Goal: Check status: Check status

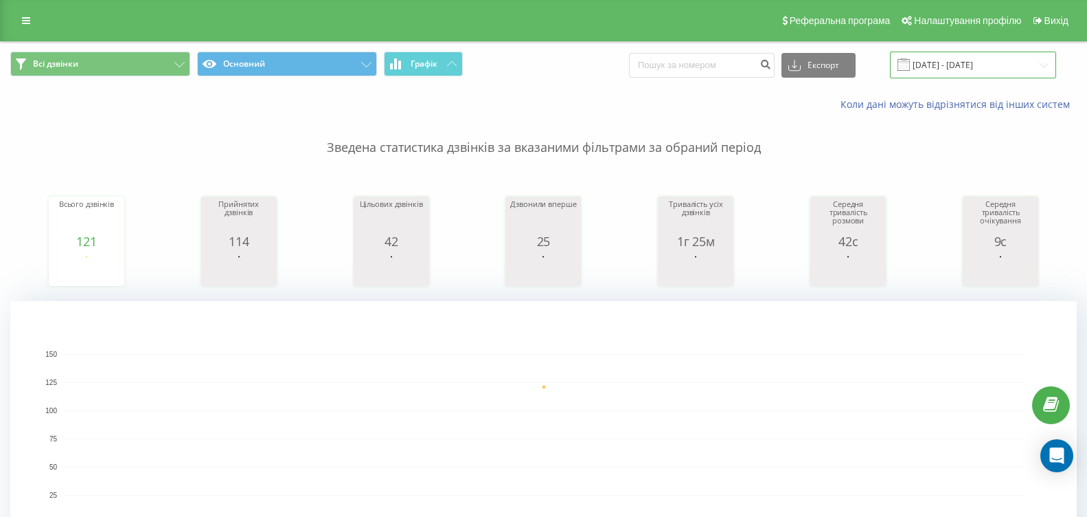
click at [1051, 67] on input "[DATE] - [DATE]" at bounding box center [973, 65] width 166 height 27
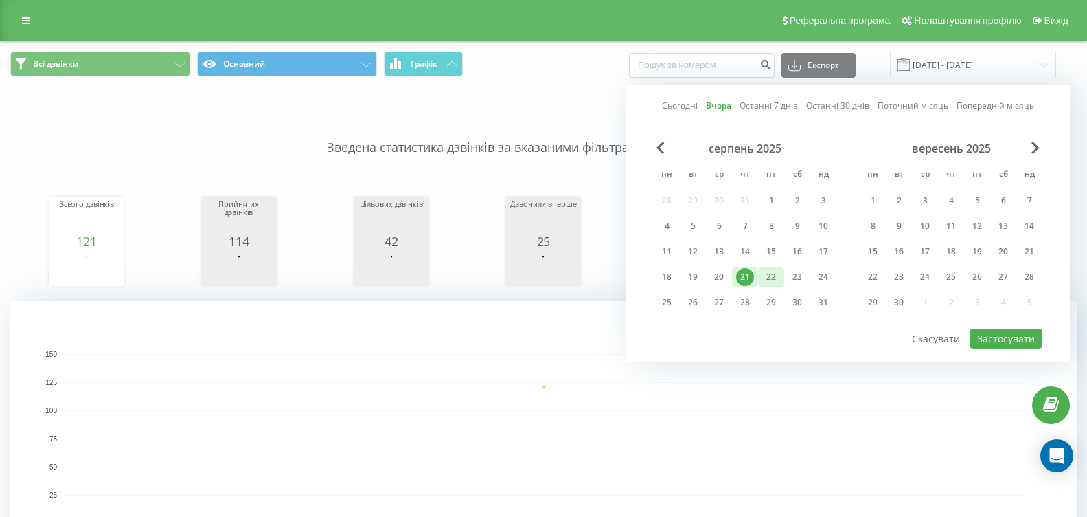
click at [775, 276] on div "22" at bounding box center [771, 277] width 18 height 18
click at [983, 339] on button "Застосувати" at bounding box center [1006, 338] width 73 height 20
type input "[DATE] - [DATE]"
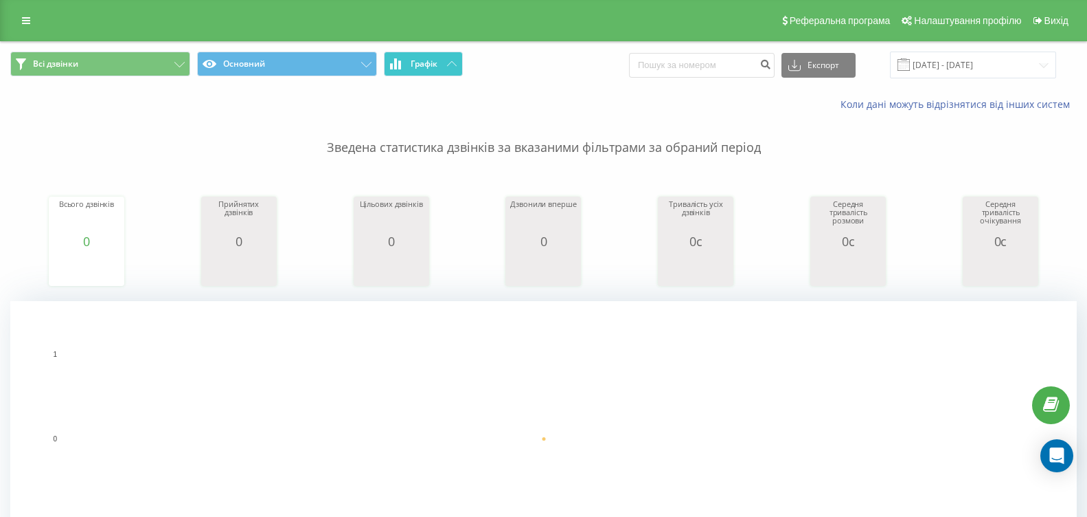
click at [441, 59] on button "Графік" at bounding box center [423, 64] width 79 height 25
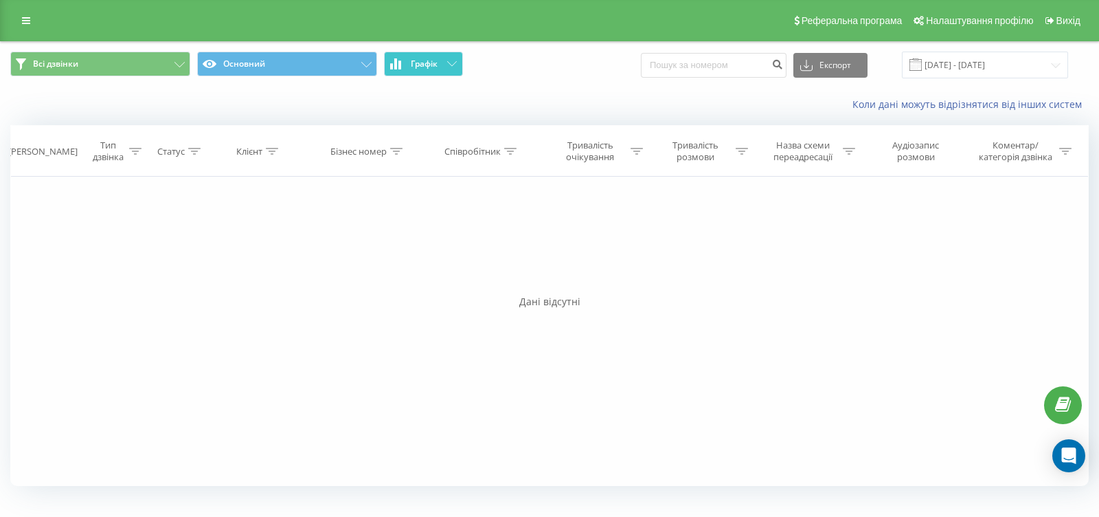
click at [435, 67] on span "Графік" at bounding box center [424, 64] width 27 height 10
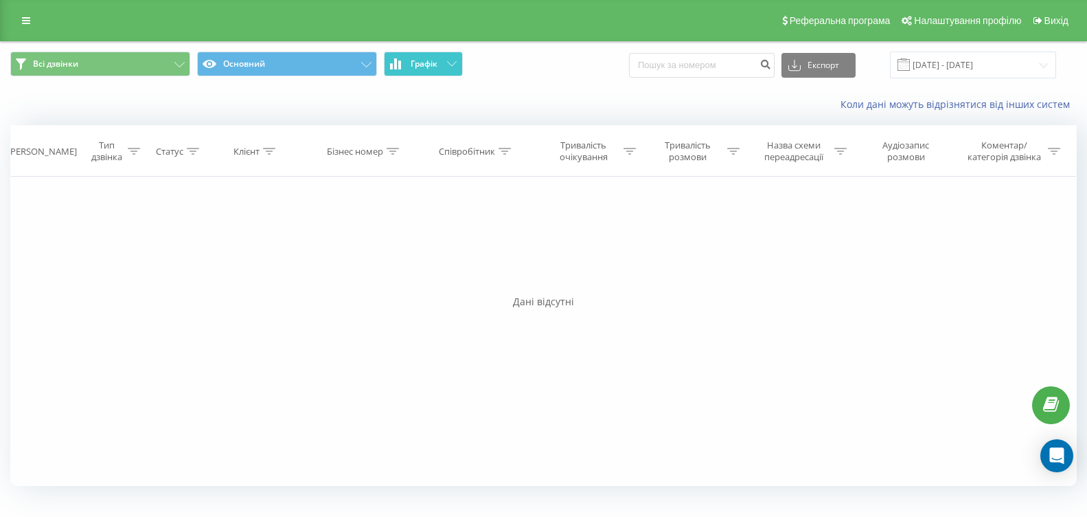
click at [436, 67] on span "Графік" at bounding box center [424, 64] width 27 height 10
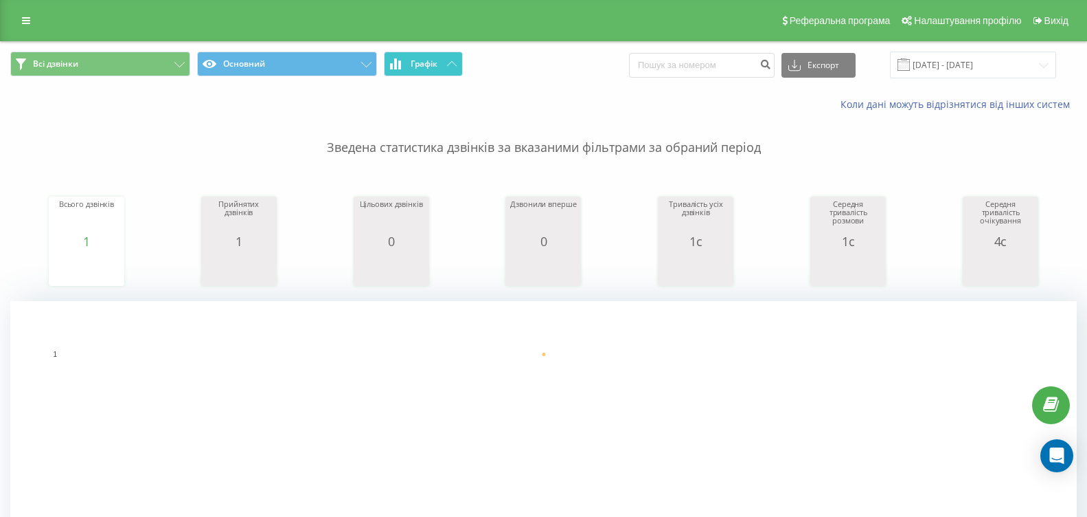
click at [445, 62] on button "Графік" at bounding box center [423, 64] width 79 height 25
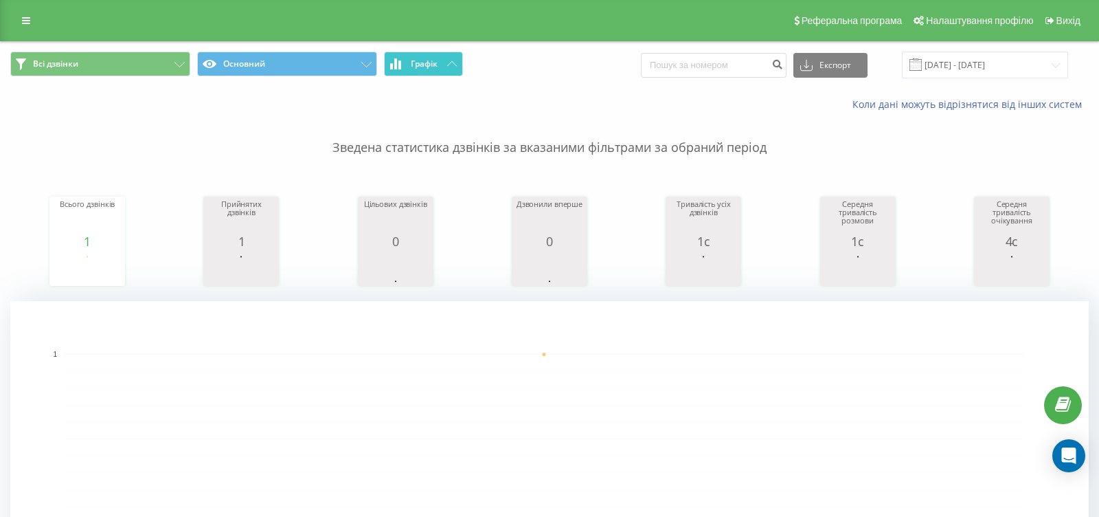
click at [446, 61] on button "Графік" at bounding box center [423, 64] width 79 height 25
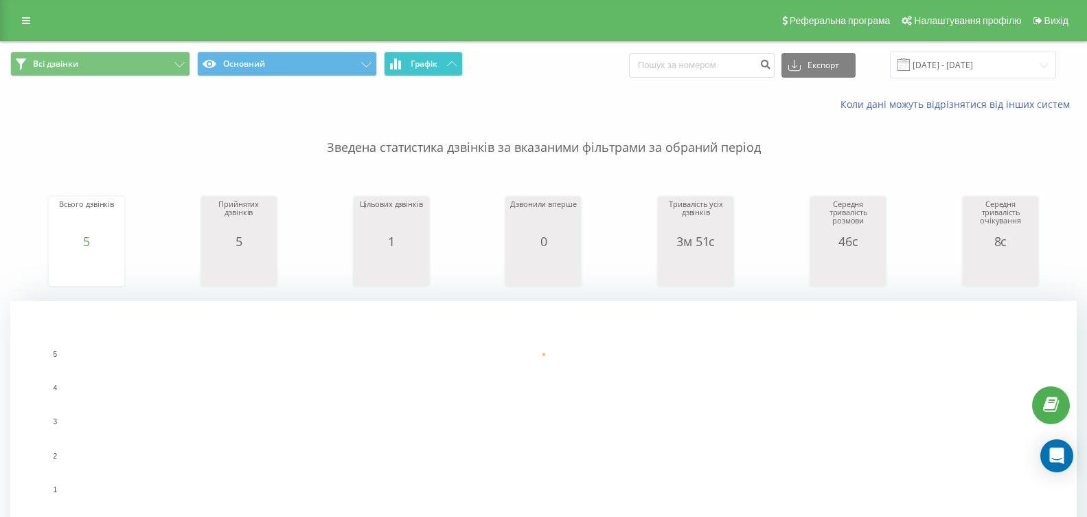
click at [431, 68] on span "Графік" at bounding box center [424, 64] width 27 height 10
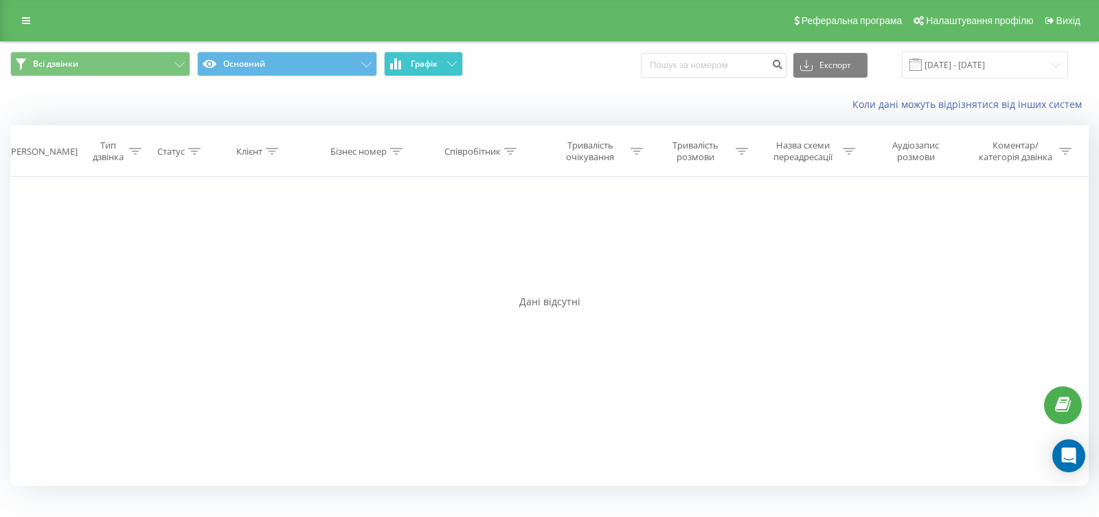
click at [431, 68] on span "Графік" at bounding box center [424, 64] width 27 height 10
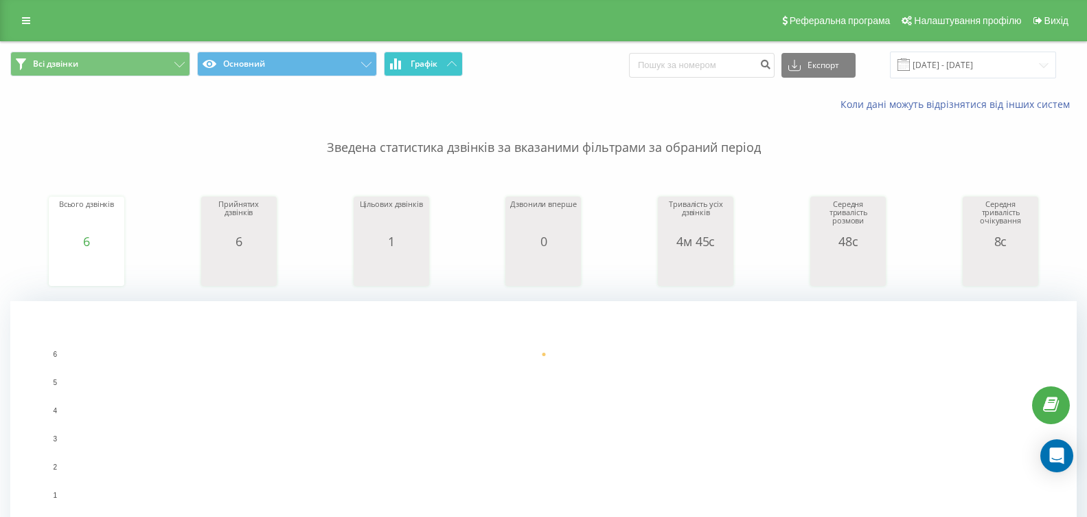
click at [449, 63] on icon at bounding box center [452, 63] width 10 height 5
click at [444, 66] on button "Графік" at bounding box center [423, 64] width 79 height 25
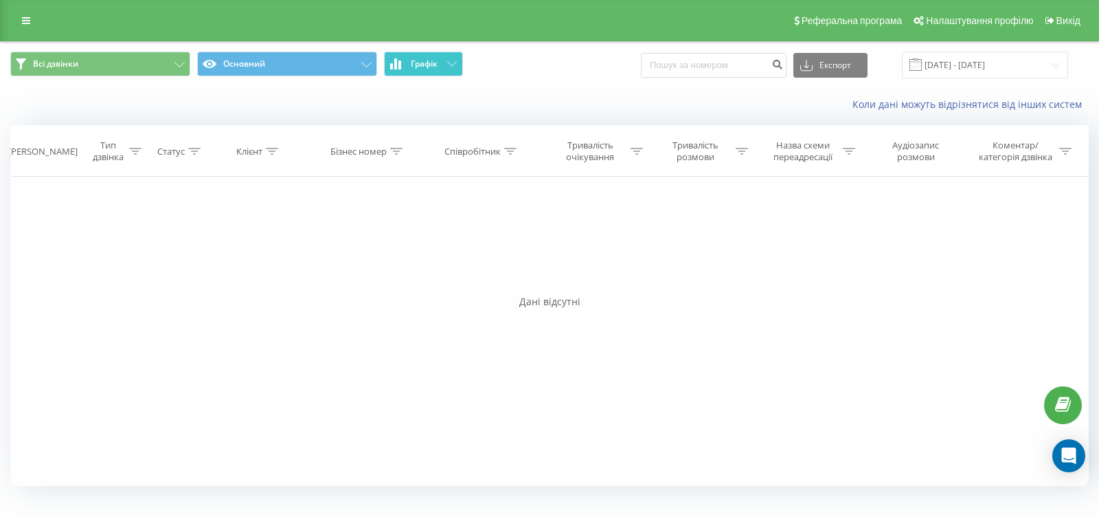
click at [444, 66] on button "Графік" at bounding box center [423, 64] width 79 height 25
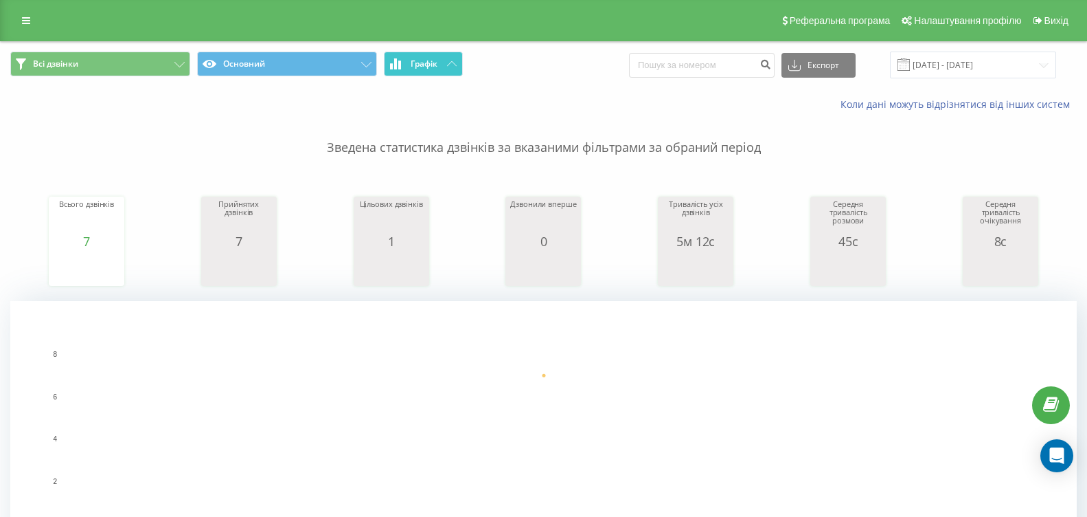
click at [453, 65] on icon at bounding box center [452, 63] width 10 height 5
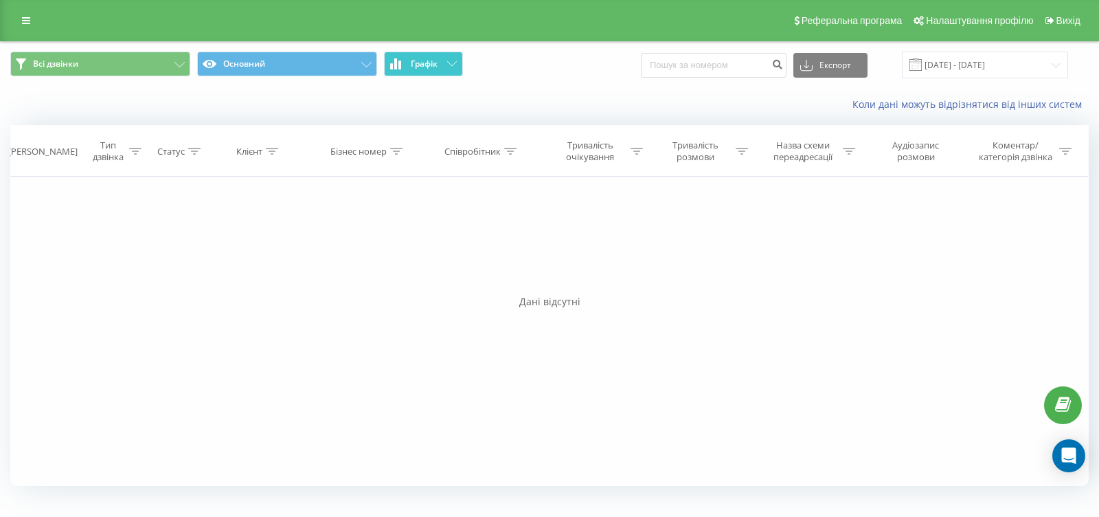
click at [453, 65] on icon at bounding box center [452, 63] width 10 height 5
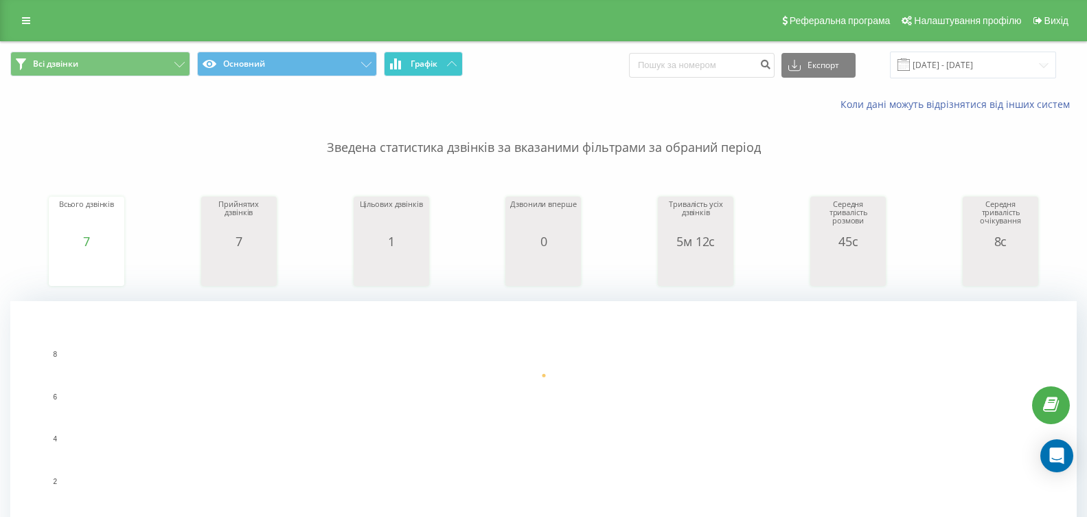
click at [449, 64] on icon at bounding box center [452, 63] width 10 height 5
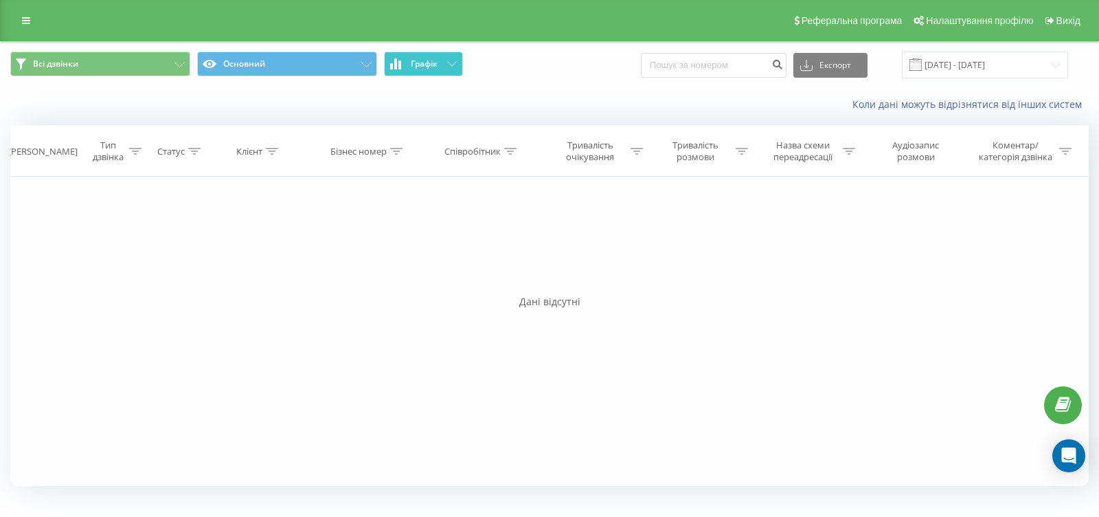
click at [449, 64] on icon at bounding box center [452, 63] width 10 height 5
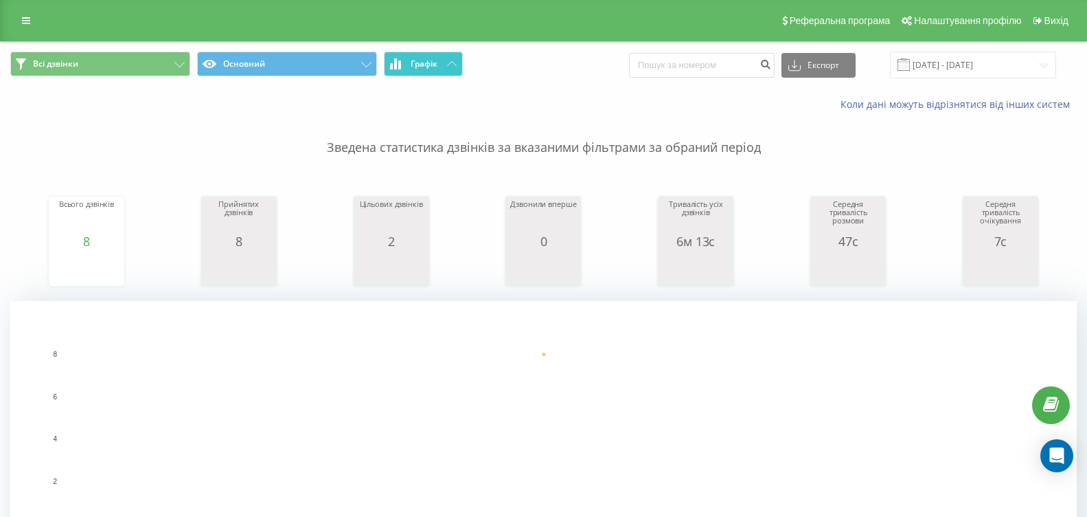
click at [455, 60] on button "Графік" at bounding box center [423, 64] width 79 height 25
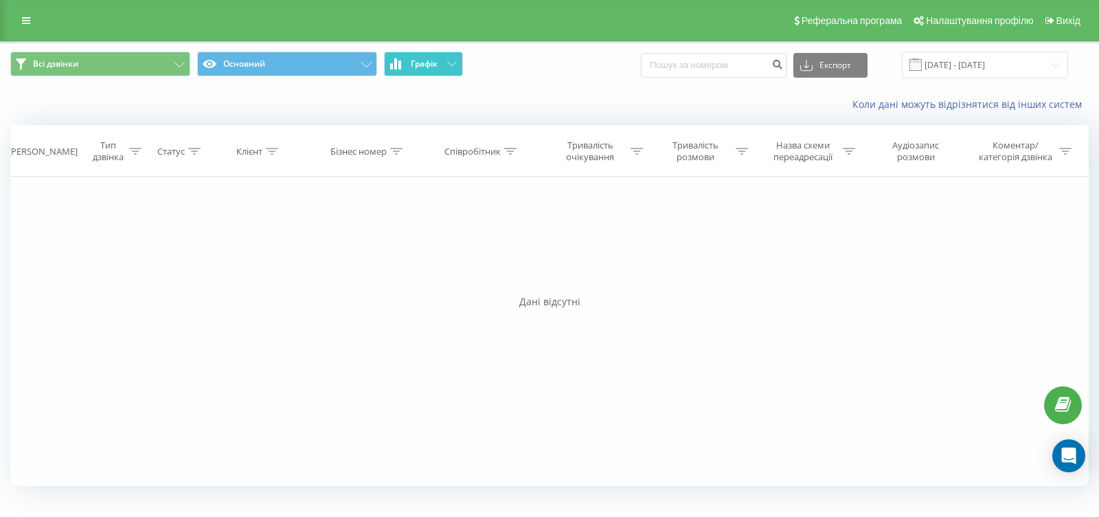
click at [455, 60] on button "Графік" at bounding box center [423, 64] width 79 height 25
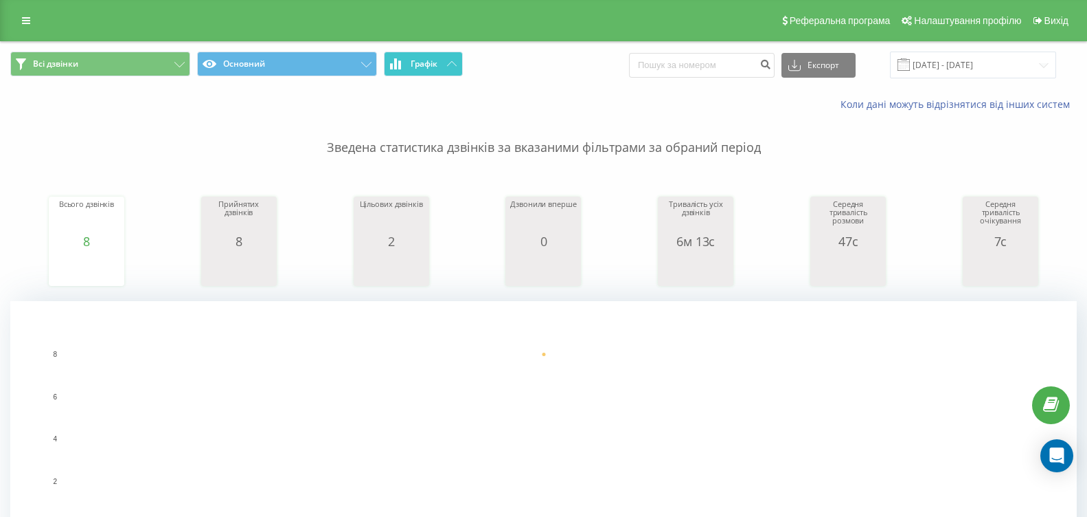
click at [450, 65] on icon at bounding box center [452, 63] width 10 height 5
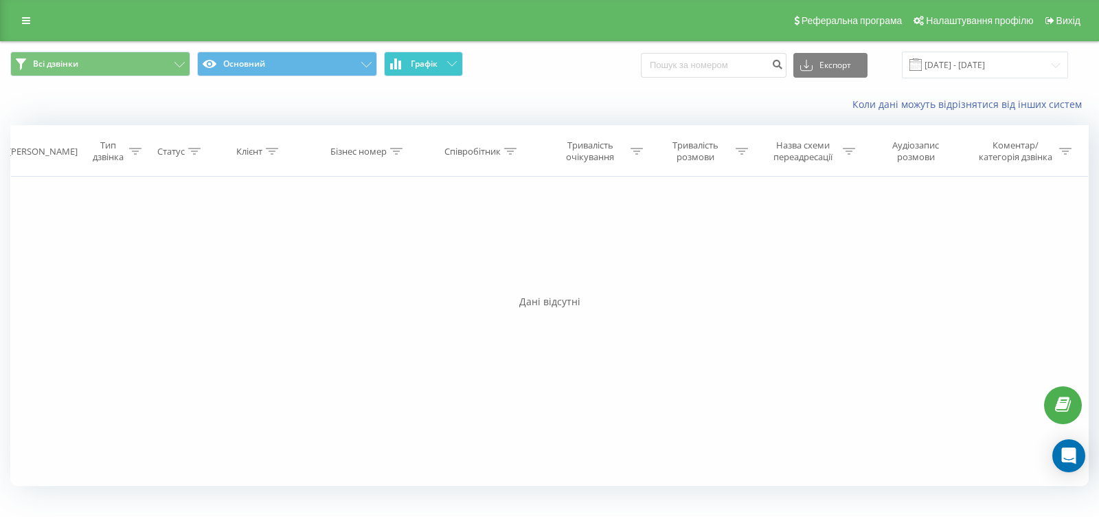
click at [449, 65] on icon at bounding box center [452, 63] width 10 height 5
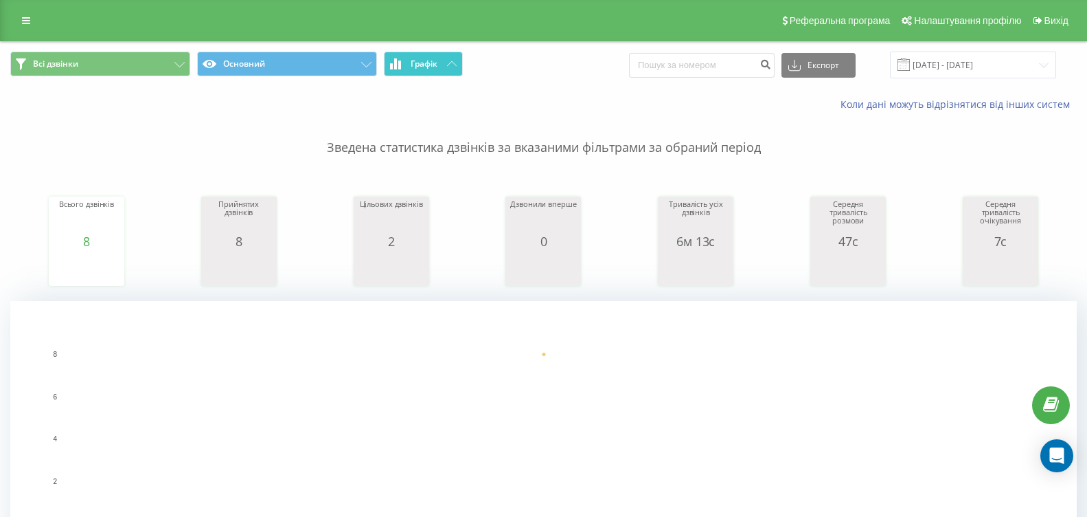
click at [440, 66] on button "Графік" at bounding box center [423, 64] width 79 height 25
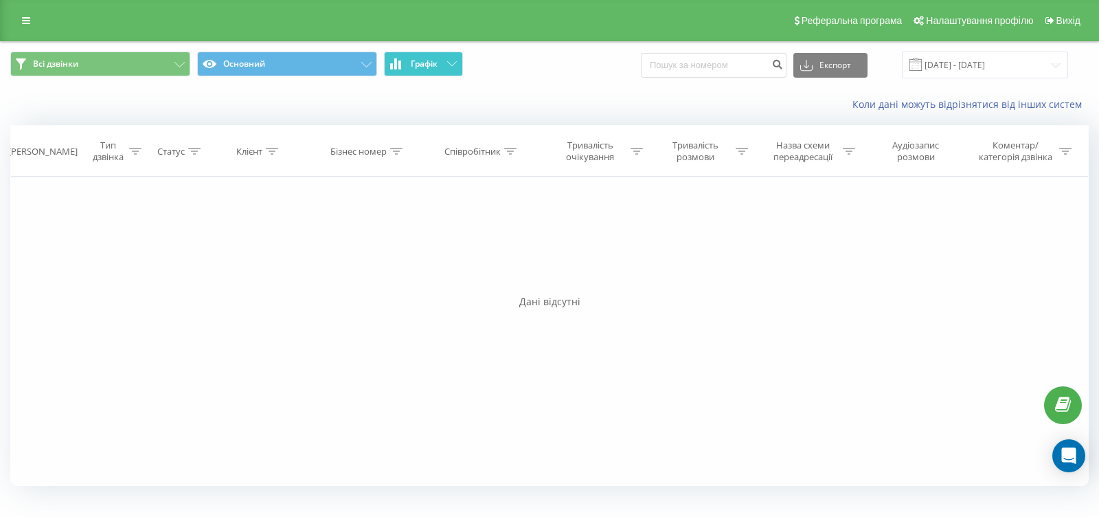
click at [440, 66] on button "Графік" at bounding box center [423, 64] width 79 height 25
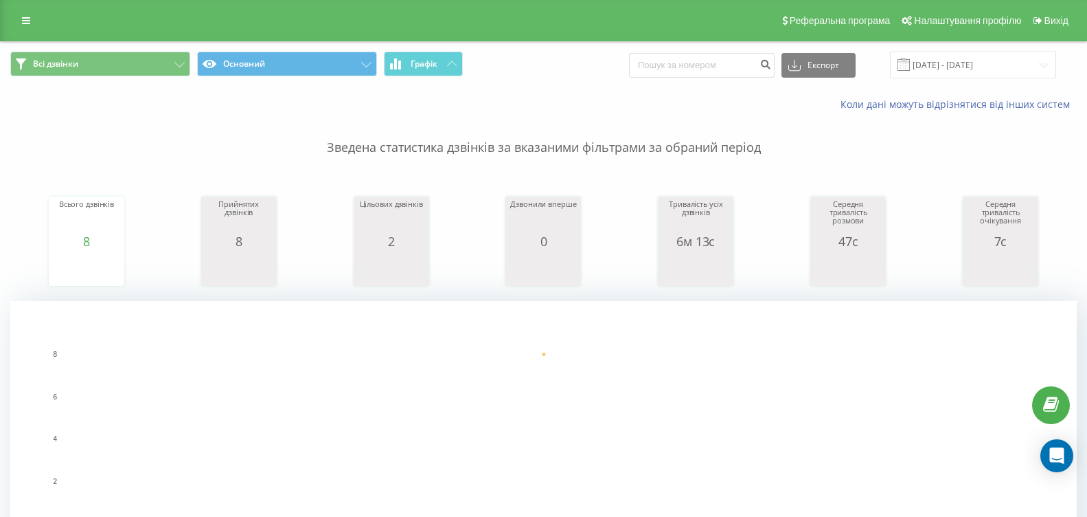
click at [466, 63] on span "Всі дзвінки Основний Графік" at bounding box center [271, 65] width 523 height 27
click at [450, 63] on icon at bounding box center [452, 63] width 10 height 5
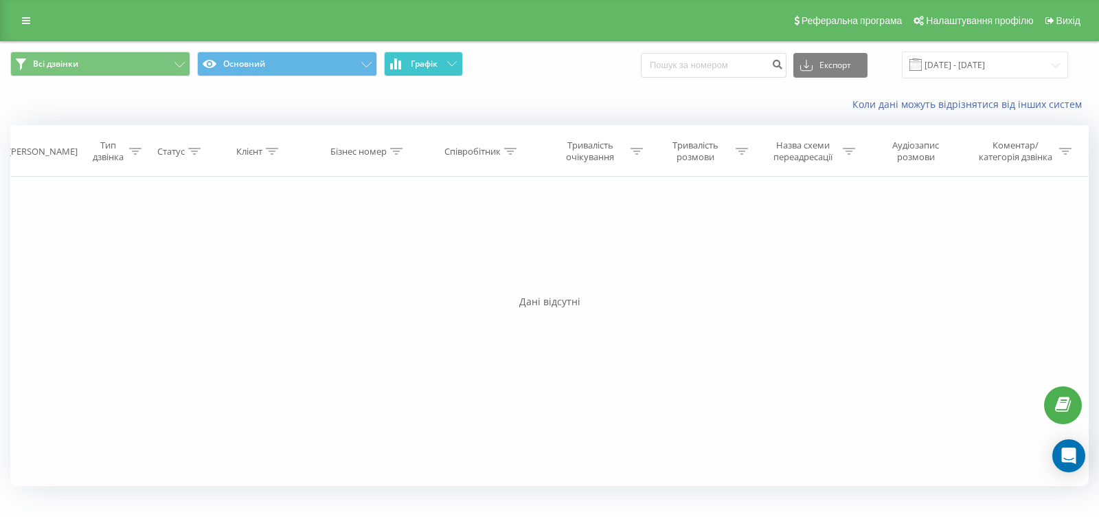
click at [450, 63] on icon at bounding box center [452, 63] width 10 height 5
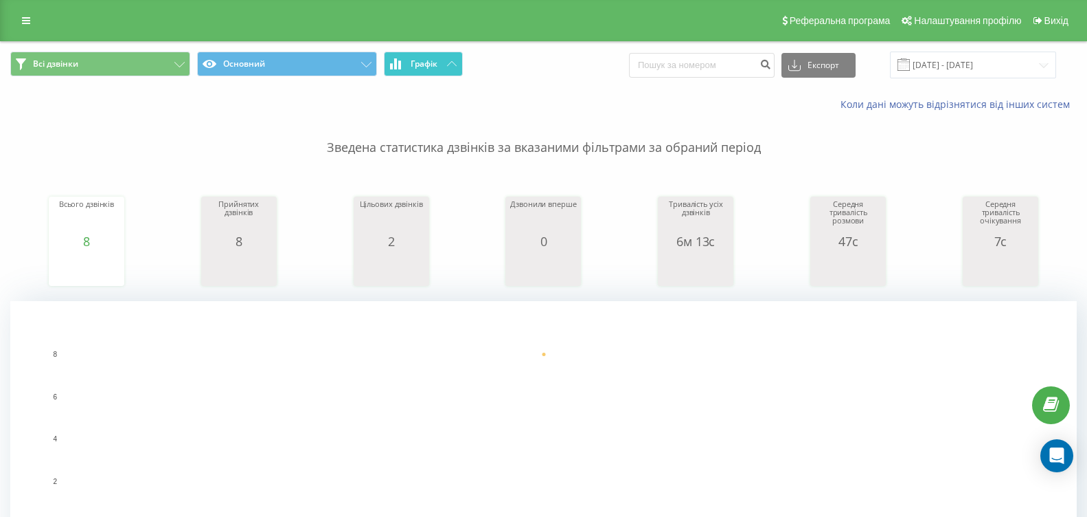
click at [431, 63] on span "Графік" at bounding box center [424, 64] width 27 height 10
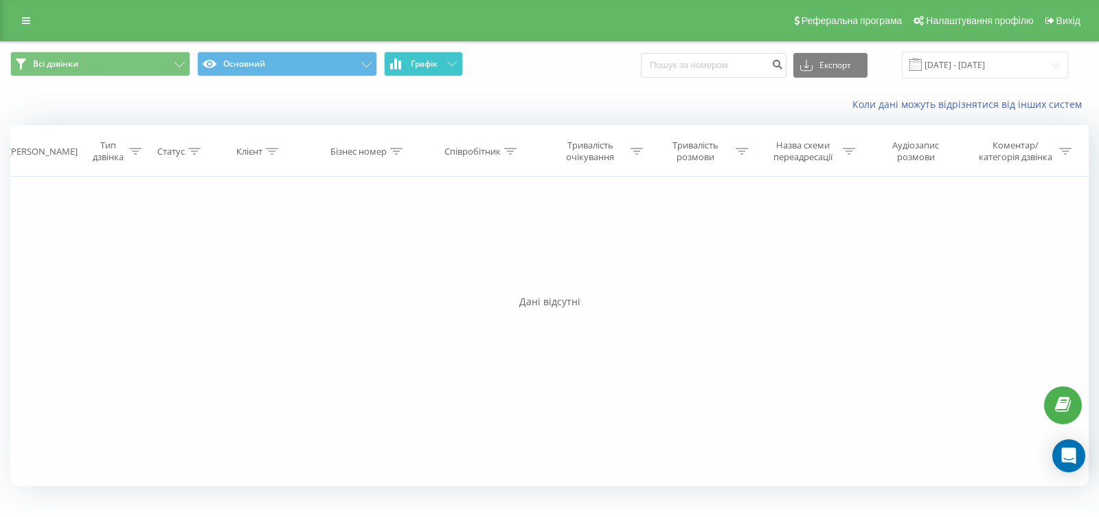
click at [431, 63] on span "Графік" at bounding box center [424, 64] width 27 height 10
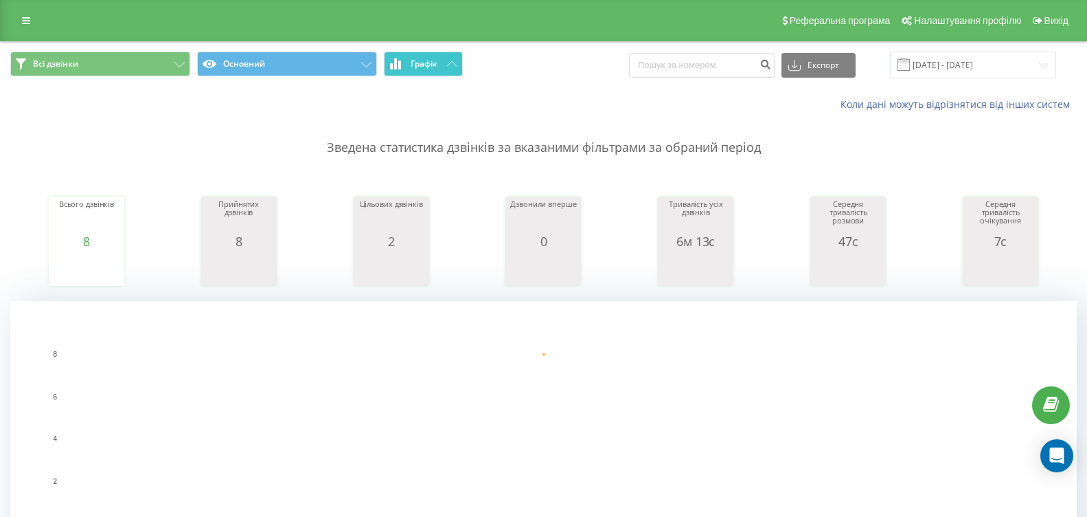
click at [449, 62] on icon at bounding box center [452, 63] width 10 height 5
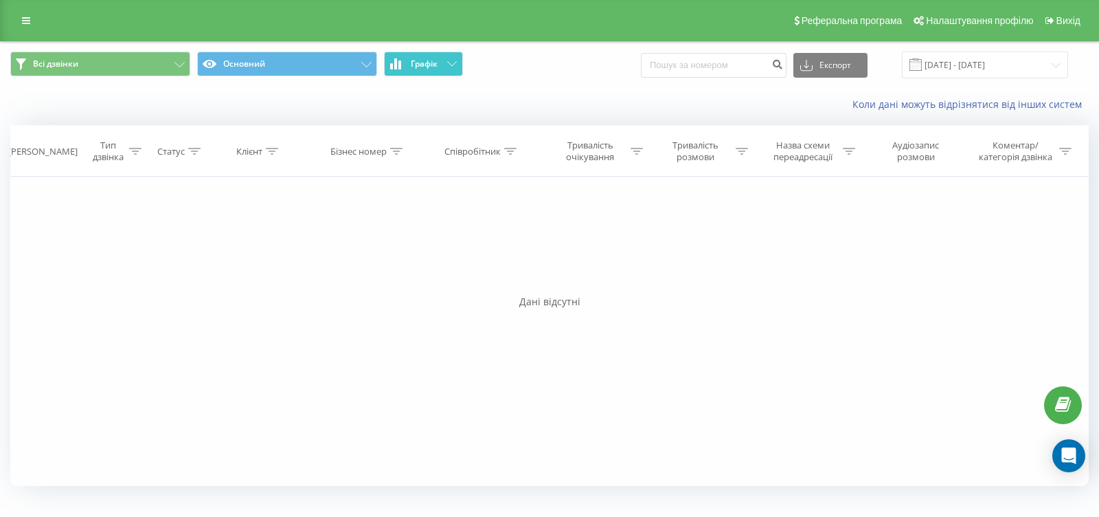
click at [449, 63] on icon at bounding box center [452, 63] width 10 height 5
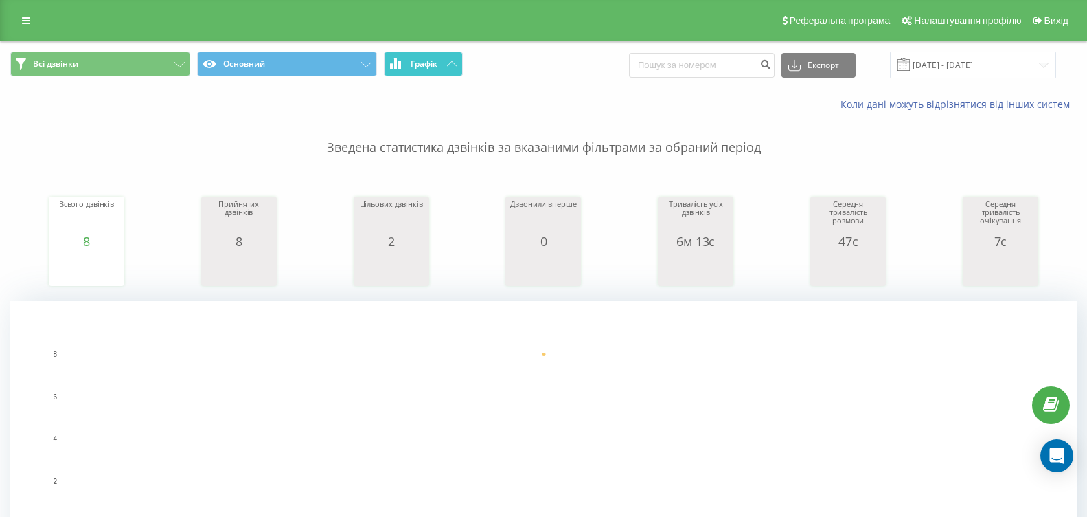
click at [446, 68] on button "Графік" at bounding box center [423, 64] width 79 height 25
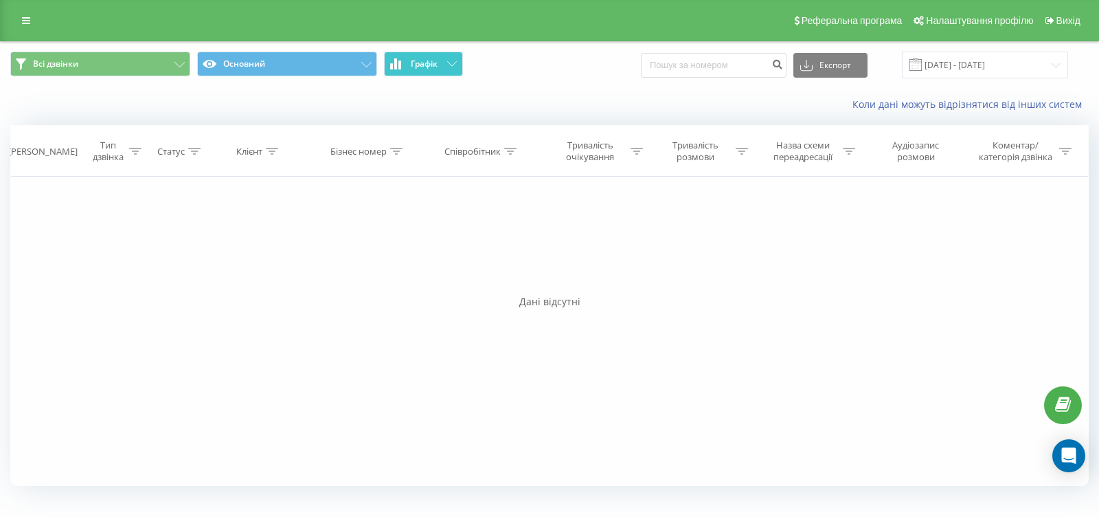
click at [447, 67] on button "Графік" at bounding box center [423, 64] width 79 height 25
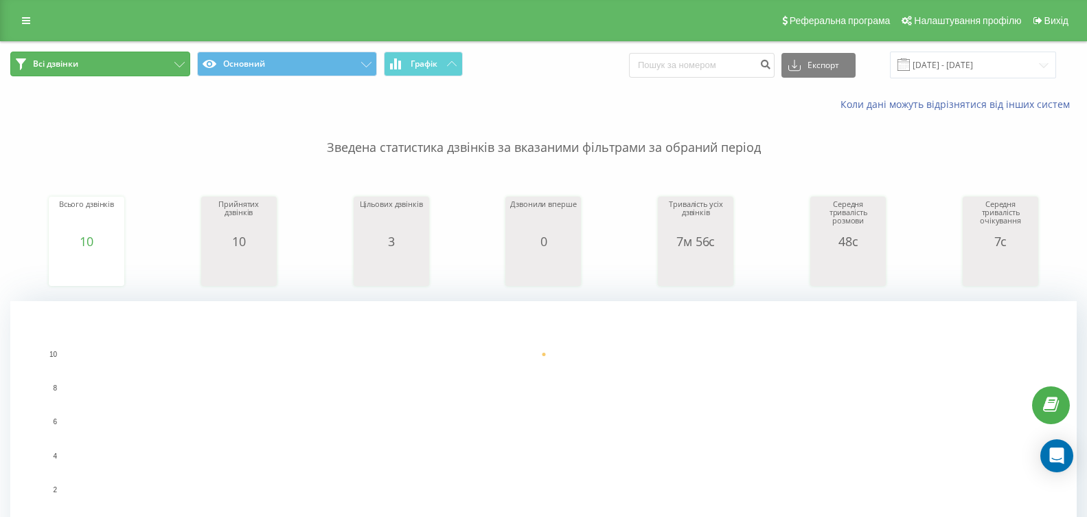
click at [176, 64] on icon at bounding box center [179, 64] width 10 height 5
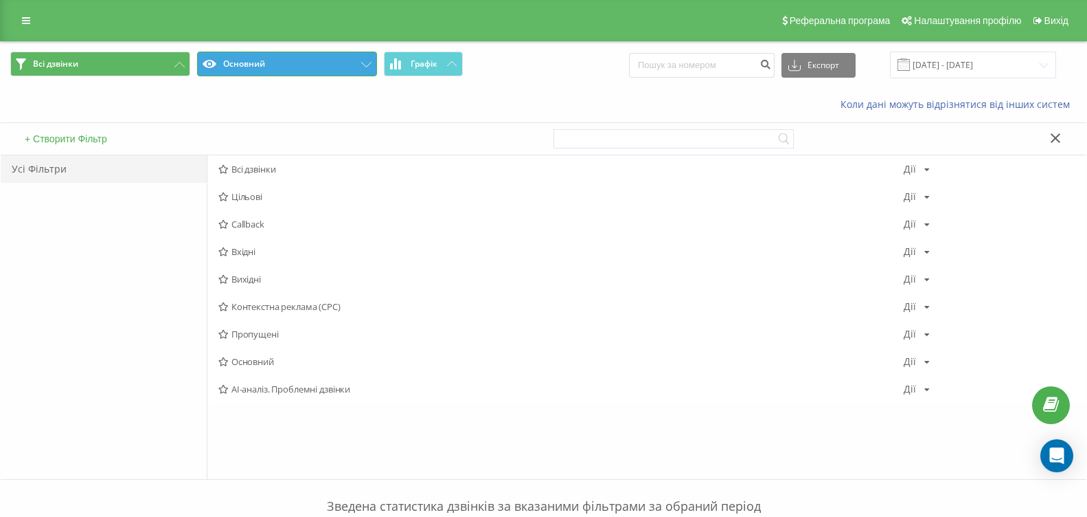
click at [354, 64] on button "Основний" at bounding box center [287, 64] width 180 height 25
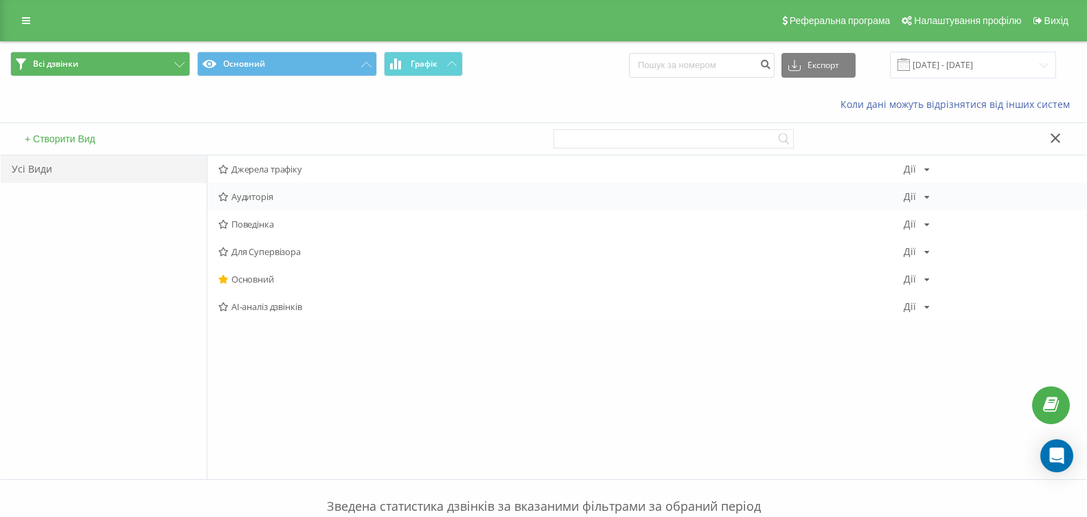
click at [264, 197] on span "Аудиторія" at bounding box center [560, 197] width 685 height 10
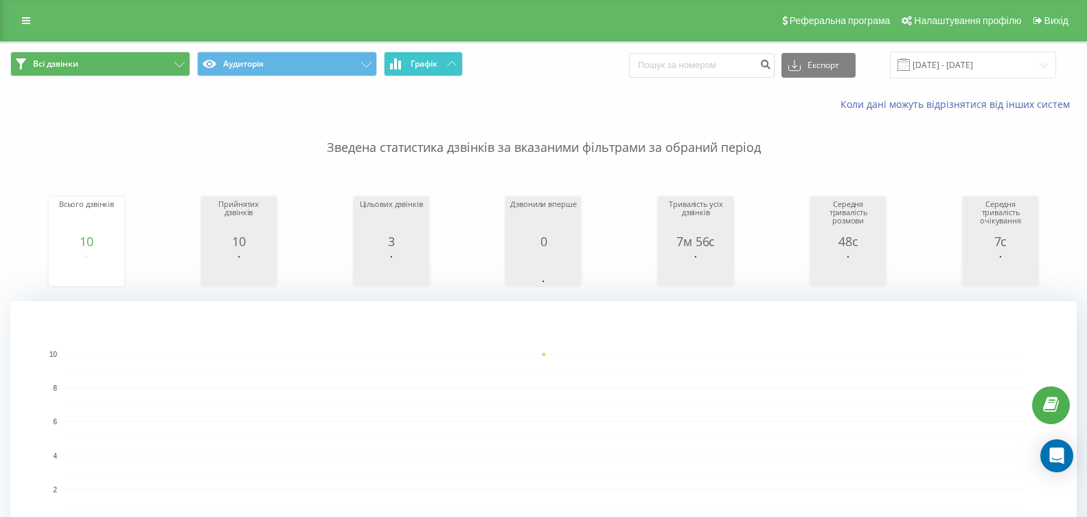
click at [437, 65] on span "Графік" at bounding box center [424, 64] width 27 height 10
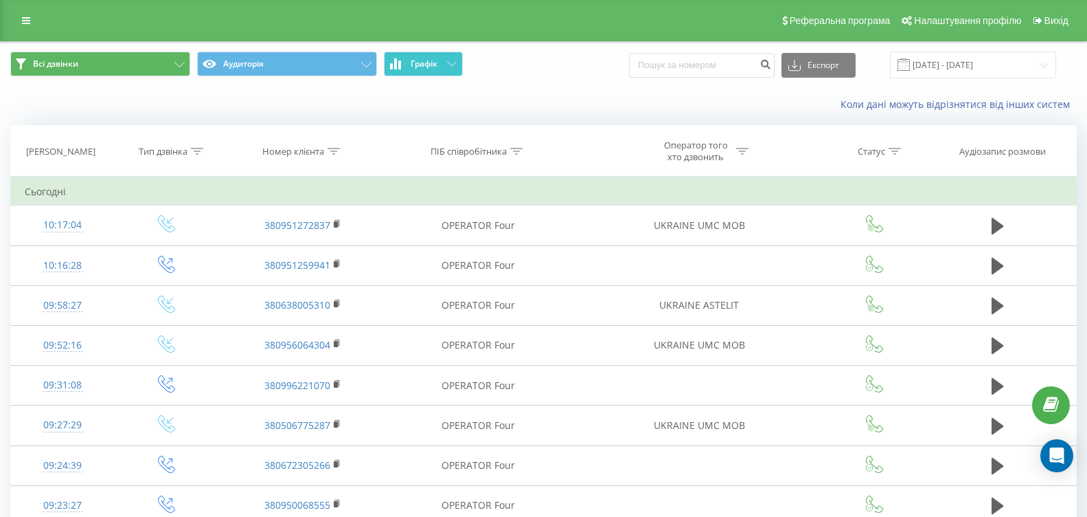
click at [444, 69] on button "Графік" at bounding box center [423, 64] width 79 height 25
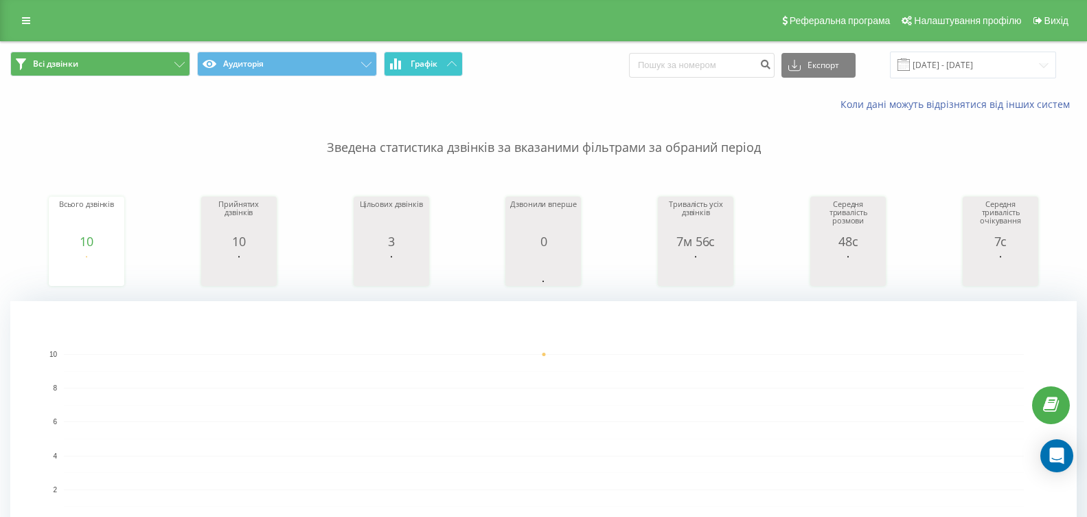
click at [455, 68] on button "Графік" at bounding box center [423, 64] width 79 height 25
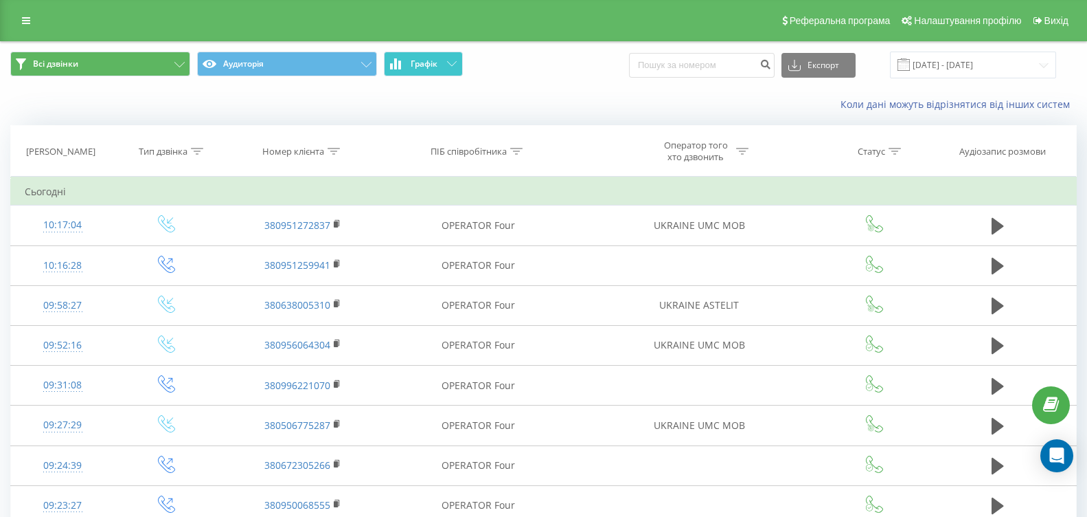
click at [455, 68] on button "Графік" at bounding box center [423, 64] width 79 height 25
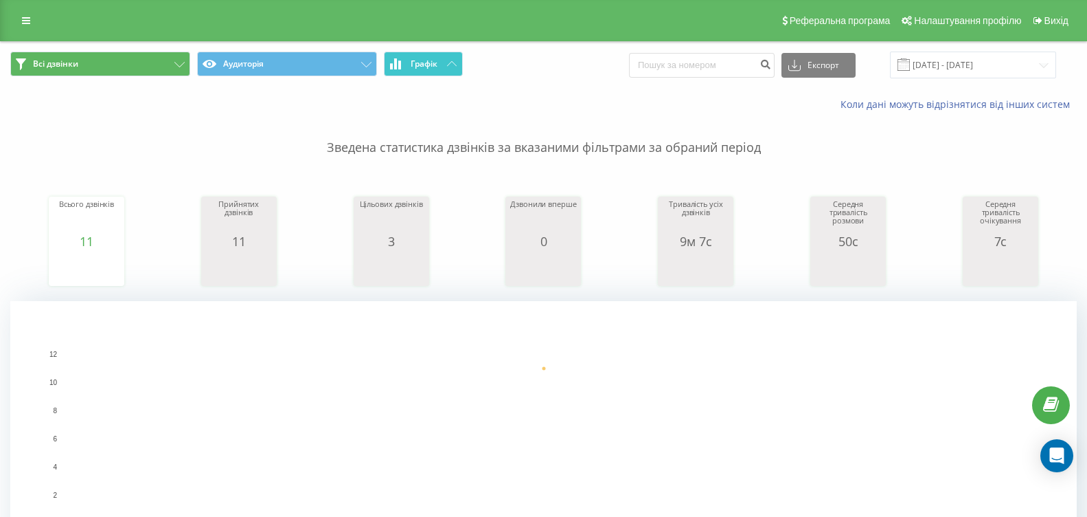
click at [438, 64] on span "Графік" at bounding box center [424, 64] width 27 height 10
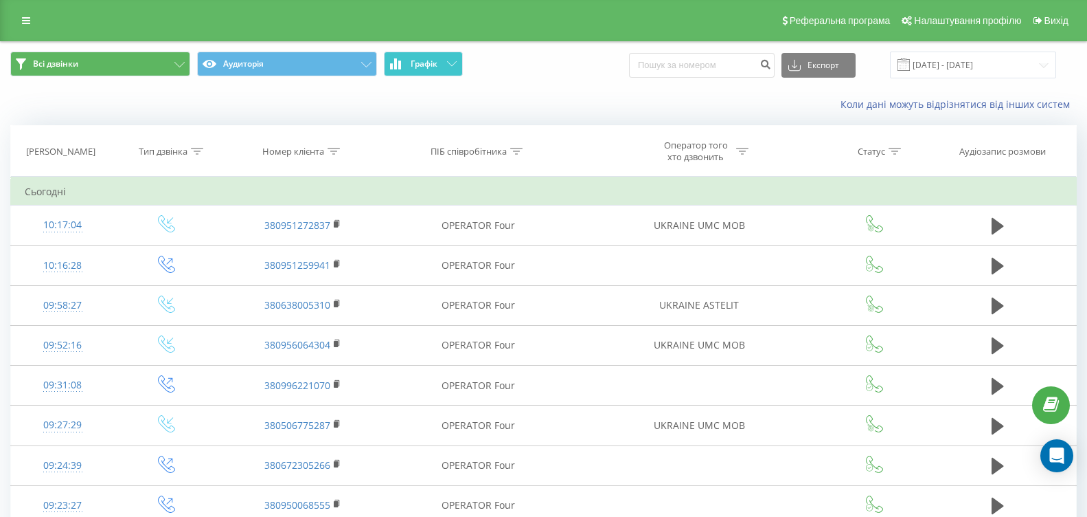
click at [438, 64] on span "Графік" at bounding box center [424, 64] width 27 height 10
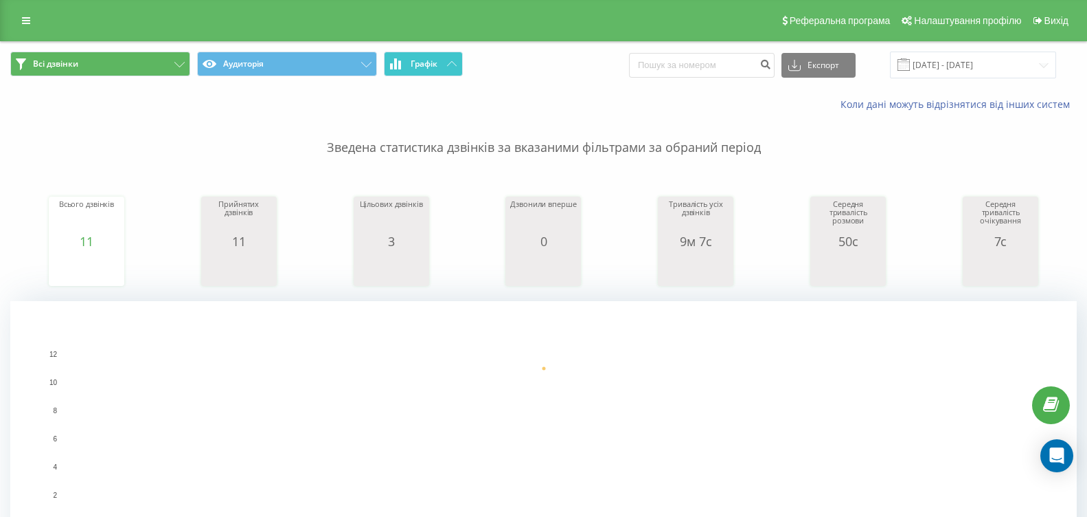
click at [433, 66] on span "Графік" at bounding box center [424, 64] width 27 height 10
click at [460, 57] on button "Графік" at bounding box center [423, 64] width 79 height 25
click at [453, 67] on button "Графік" at bounding box center [423, 64] width 79 height 25
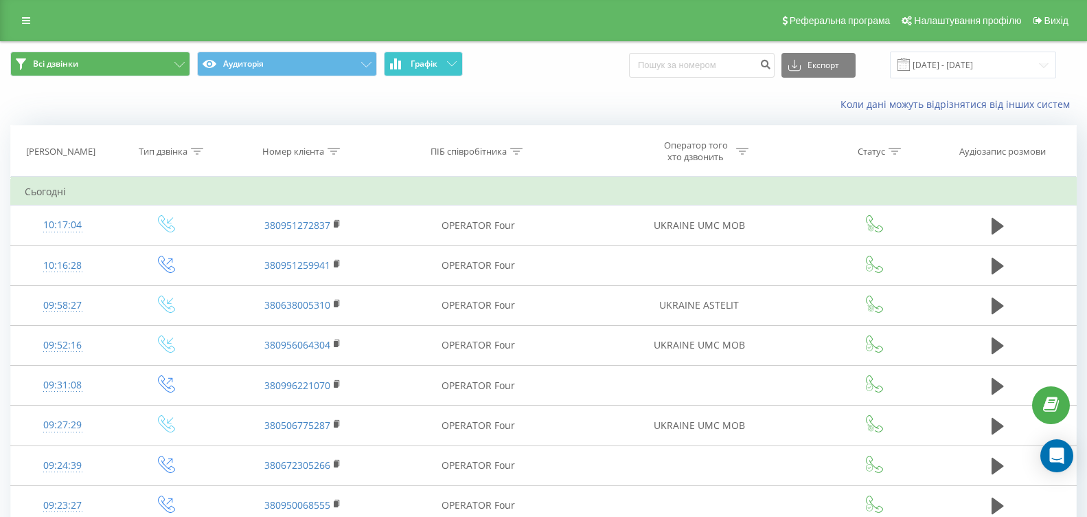
click at [453, 67] on button "Графік" at bounding box center [423, 64] width 79 height 25
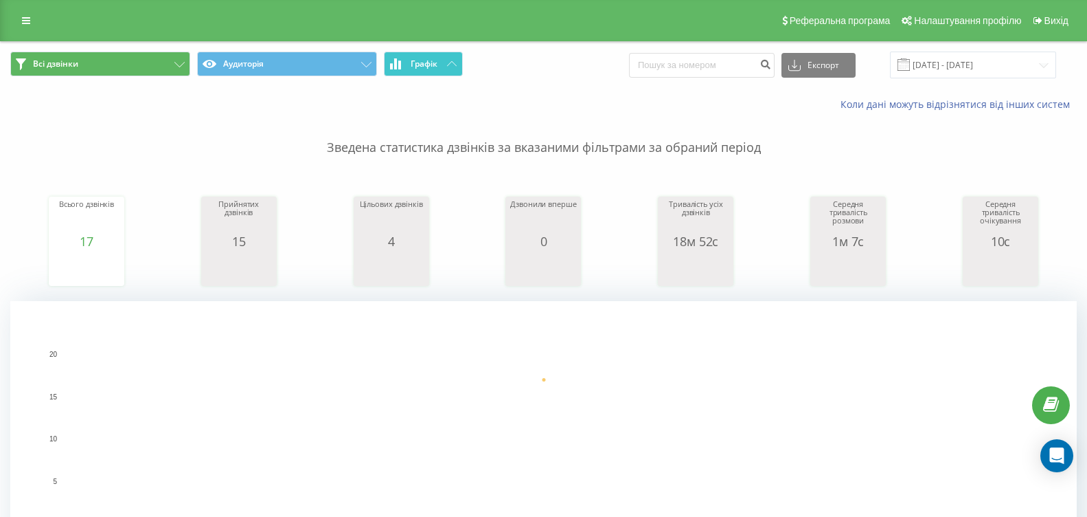
click at [444, 65] on button "Графік" at bounding box center [423, 64] width 79 height 25
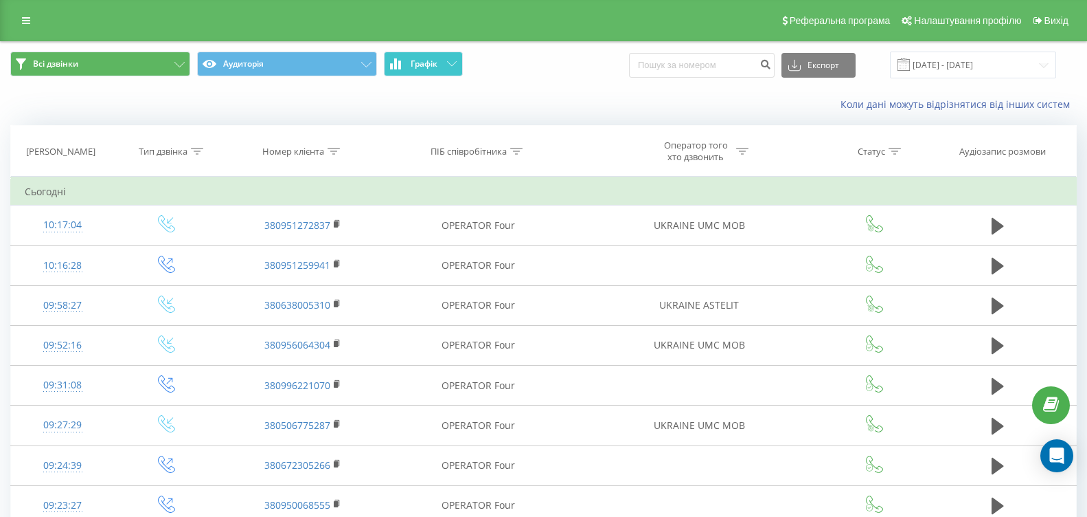
click at [444, 65] on button "Графік" at bounding box center [423, 64] width 79 height 25
